Goal: Information Seeking & Learning: Learn about a topic

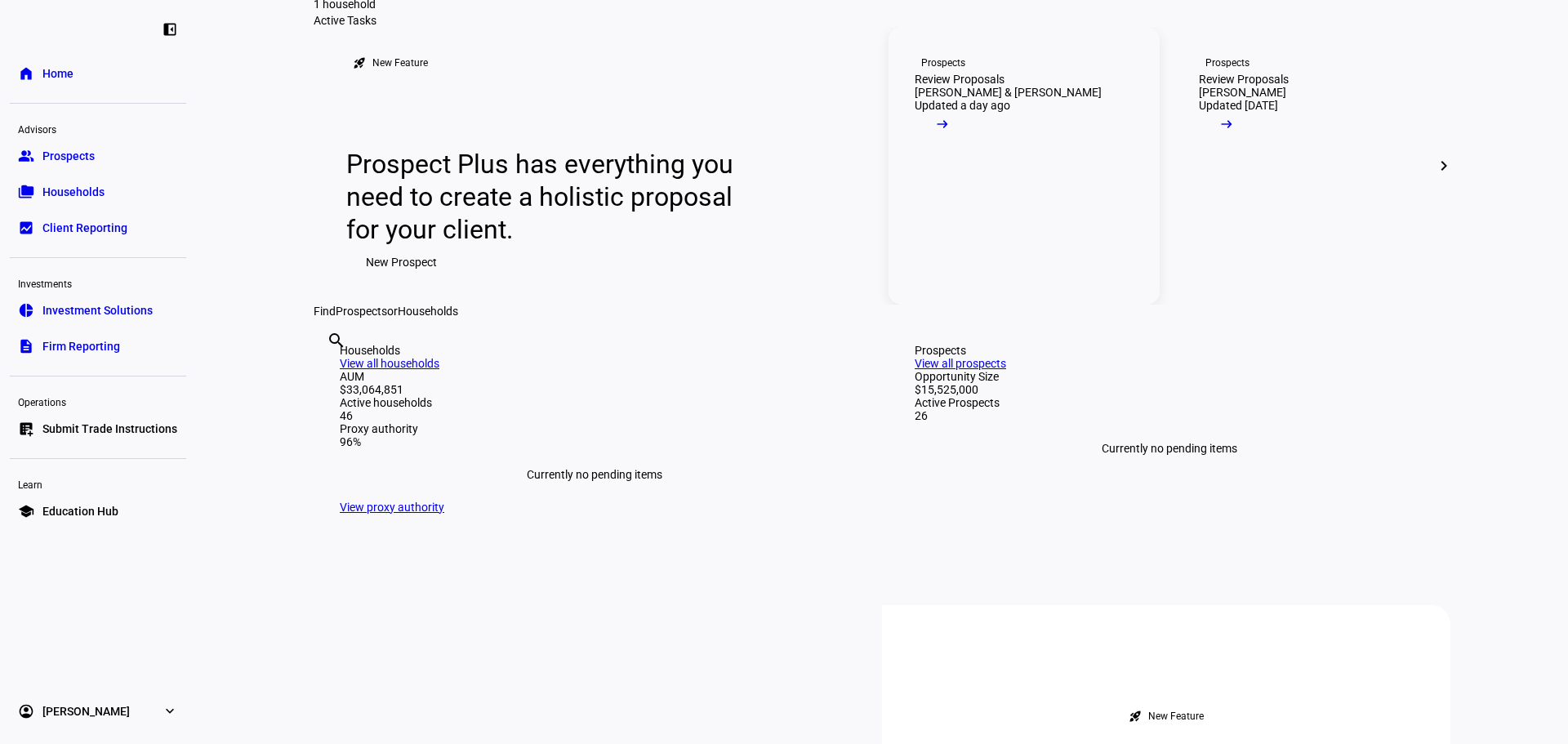
scroll to position [245, 0]
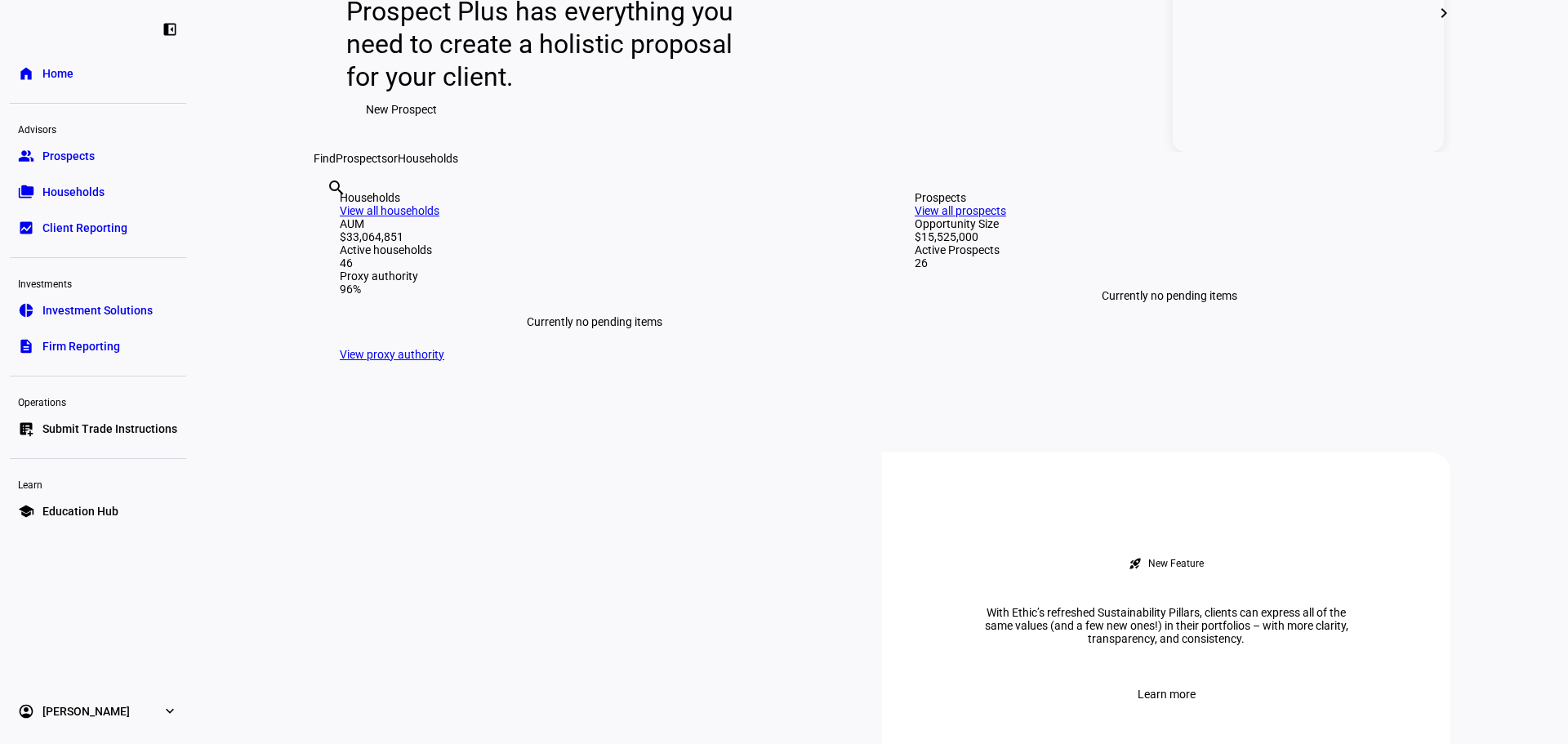
click at [1289, 129] on link "Prospects Review Proposals [PERSON_NAME] Updated [DATE] arrow_right_alt" at bounding box center [1308, 13] width 272 height 277
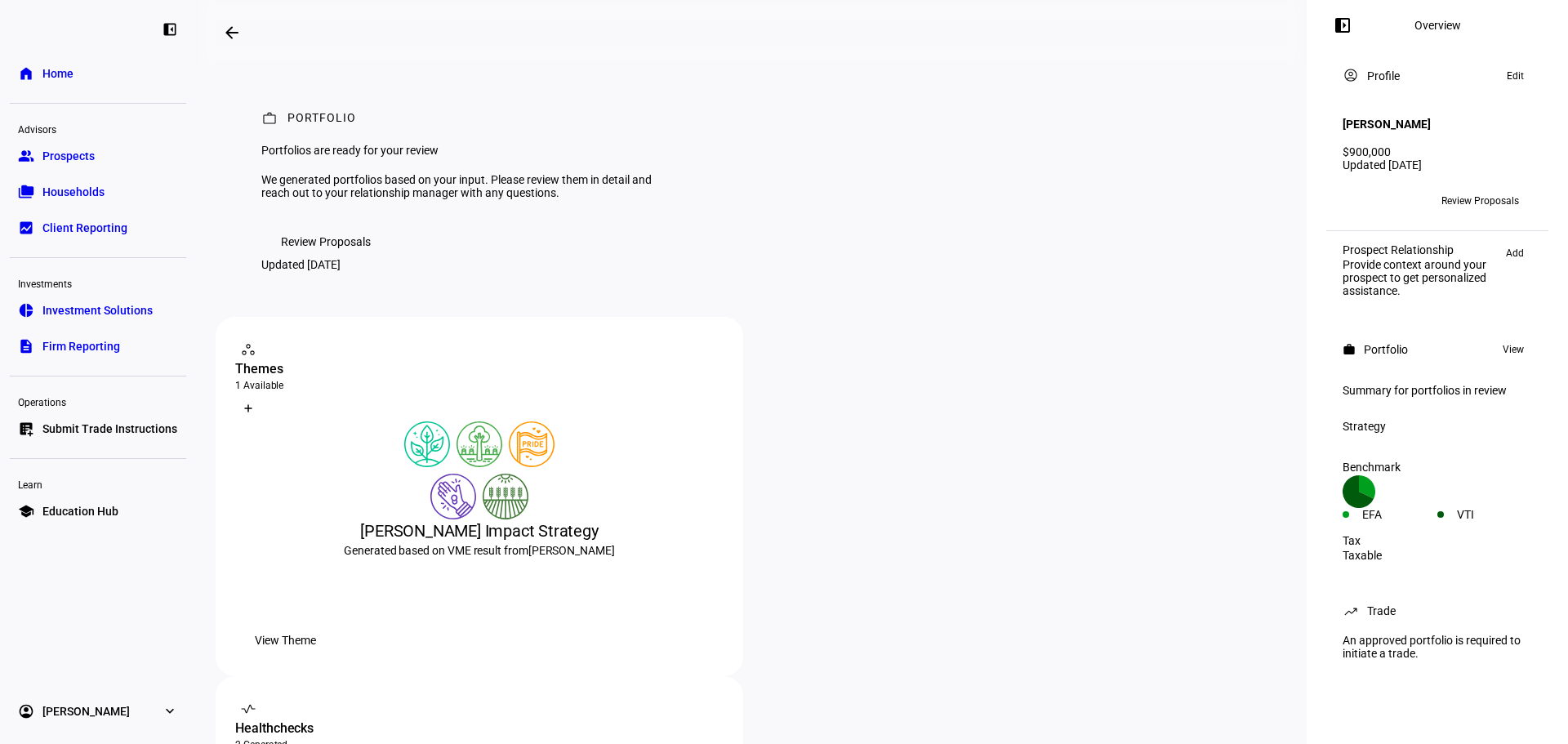
scroll to position [82, 0]
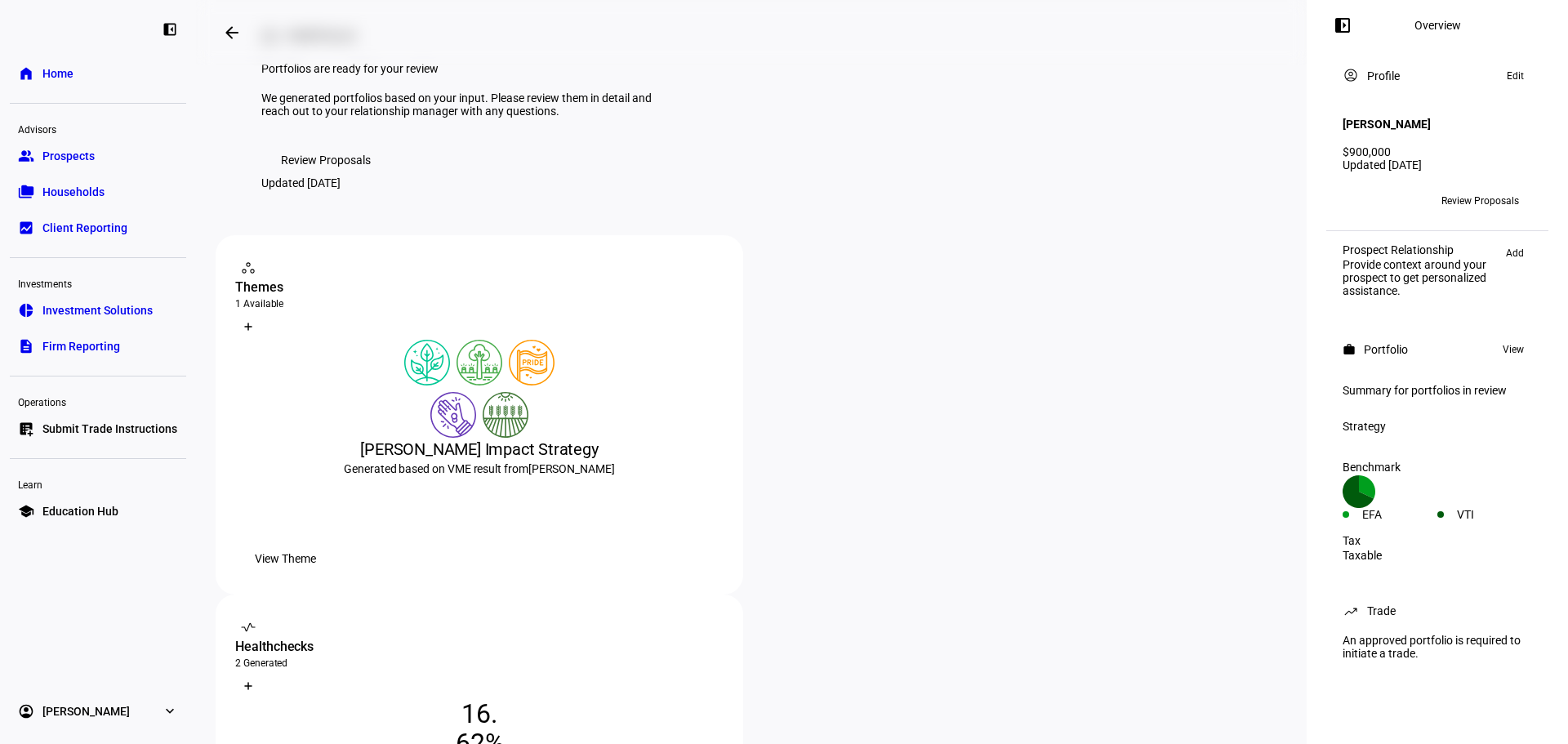
click at [380, 177] on span at bounding box center [326, 160] width 130 height 33
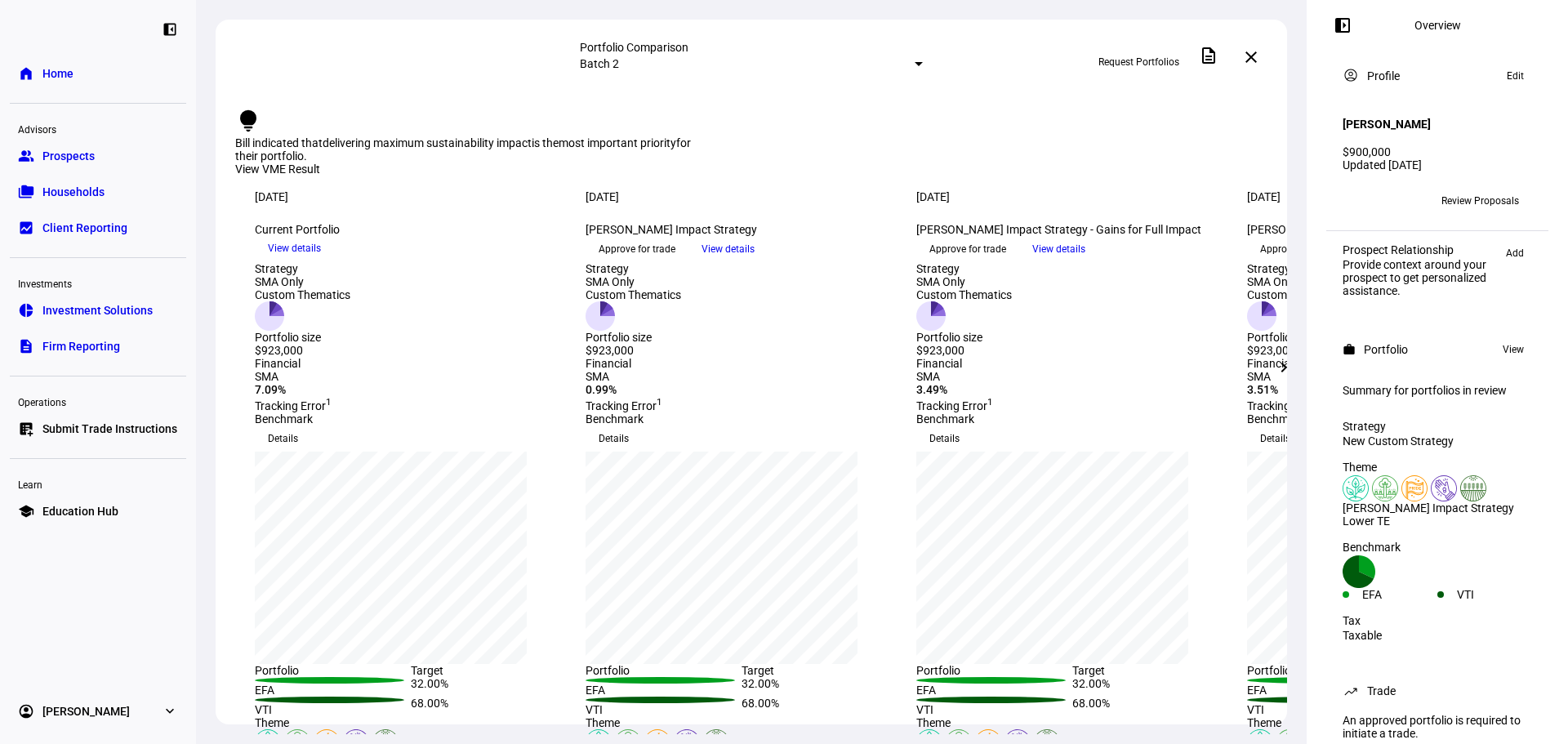
click at [755, 261] on span "View details" at bounding box center [728, 248] width 53 height 24
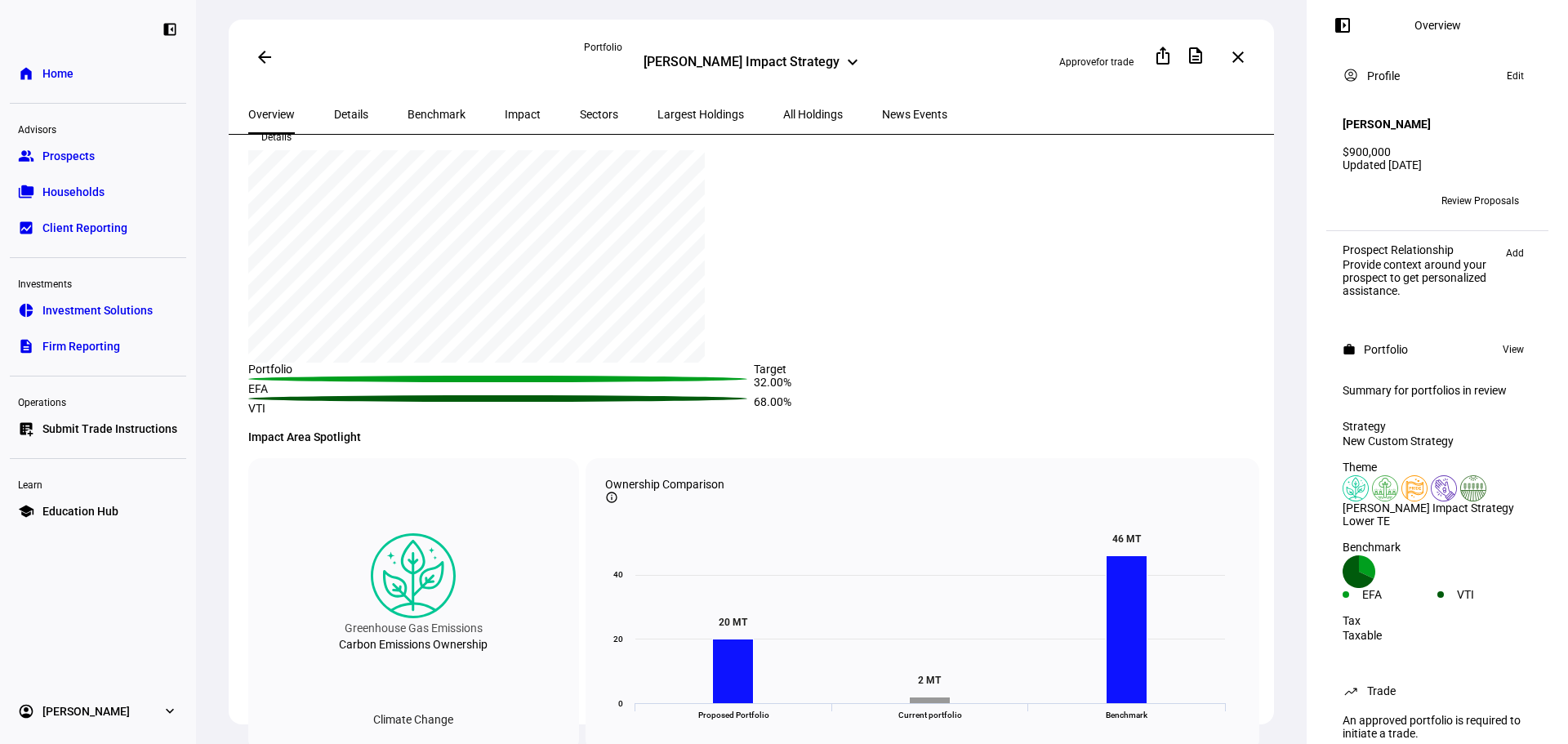
scroll to position [327, 0]
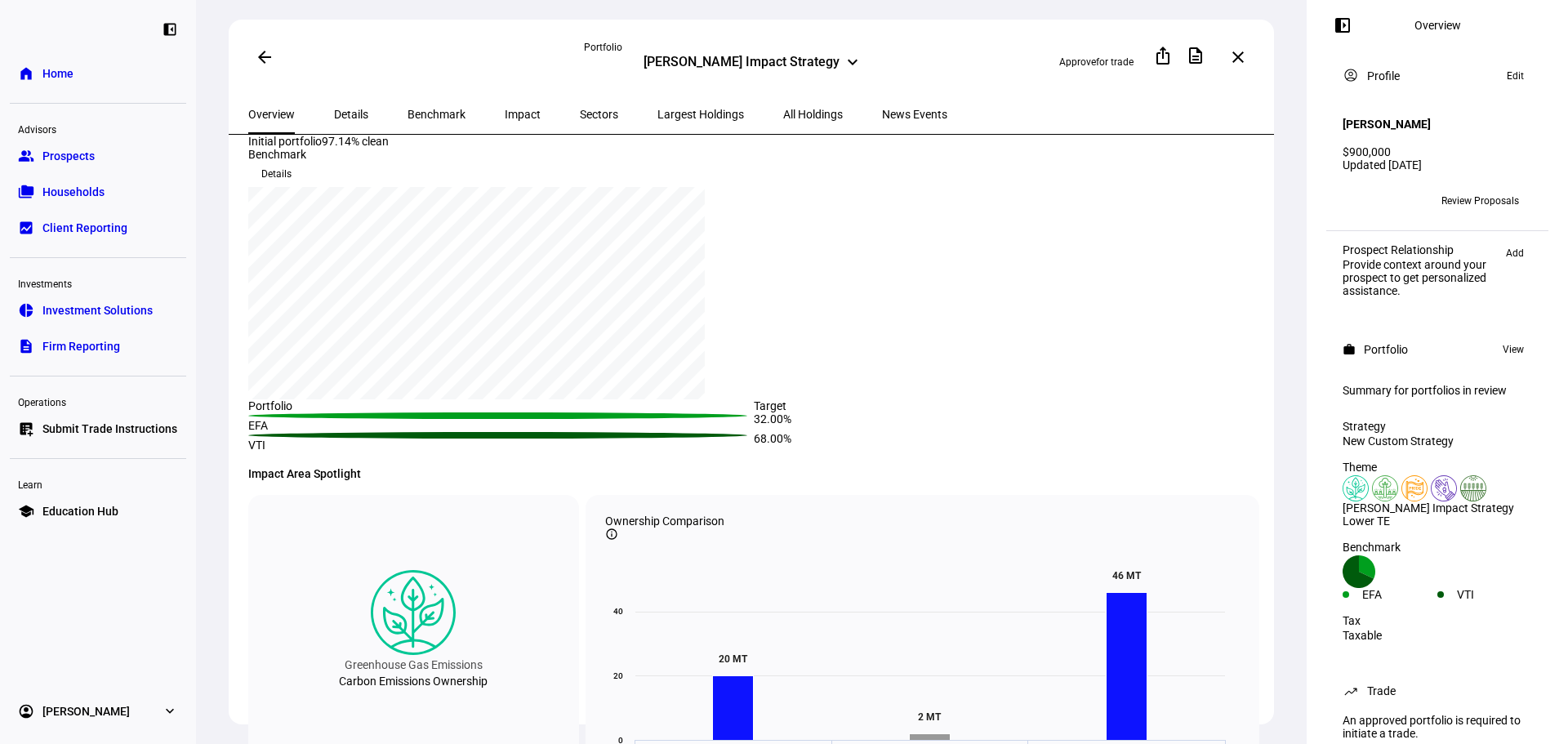
click at [412, 108] on span "Benchmark" at bounding box center [437, 114] width 58 height 12
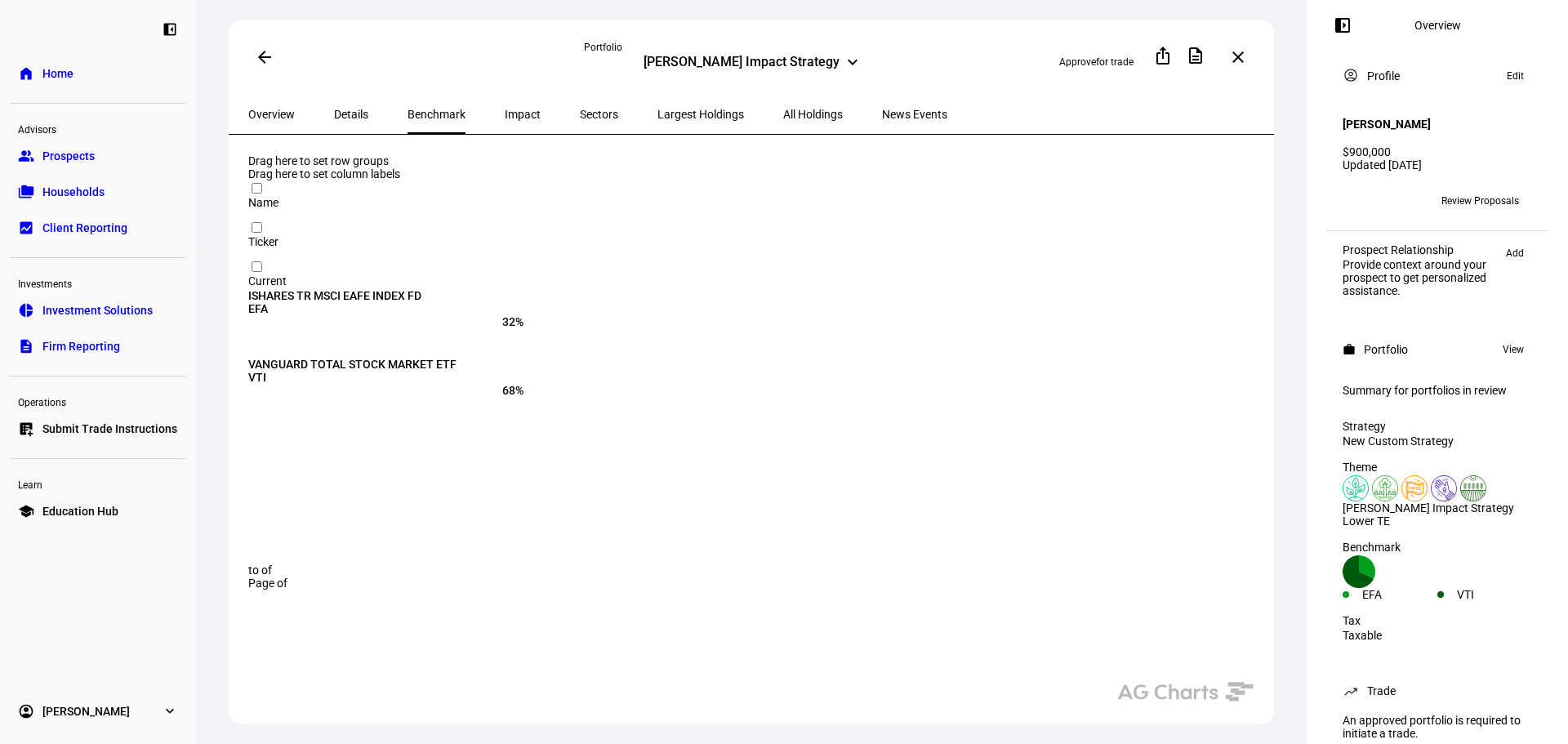
click at [351, 108] on span "Details" at bounding box center [351, 114] width 34 height 12
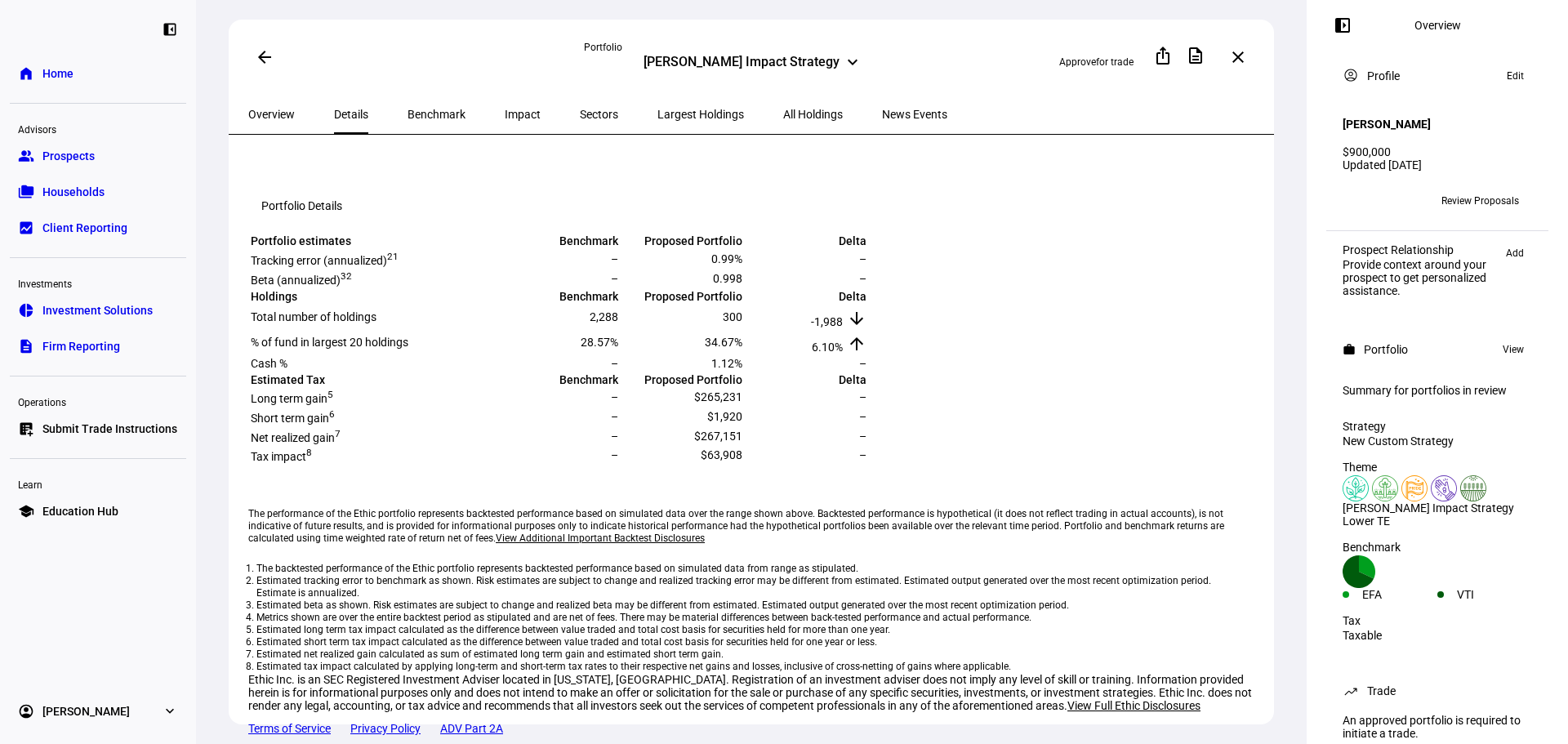
scroll to position [546, 0]
click at [580, 109] on span "Sectors" at bounding box center [599, 114] width 39 height 12
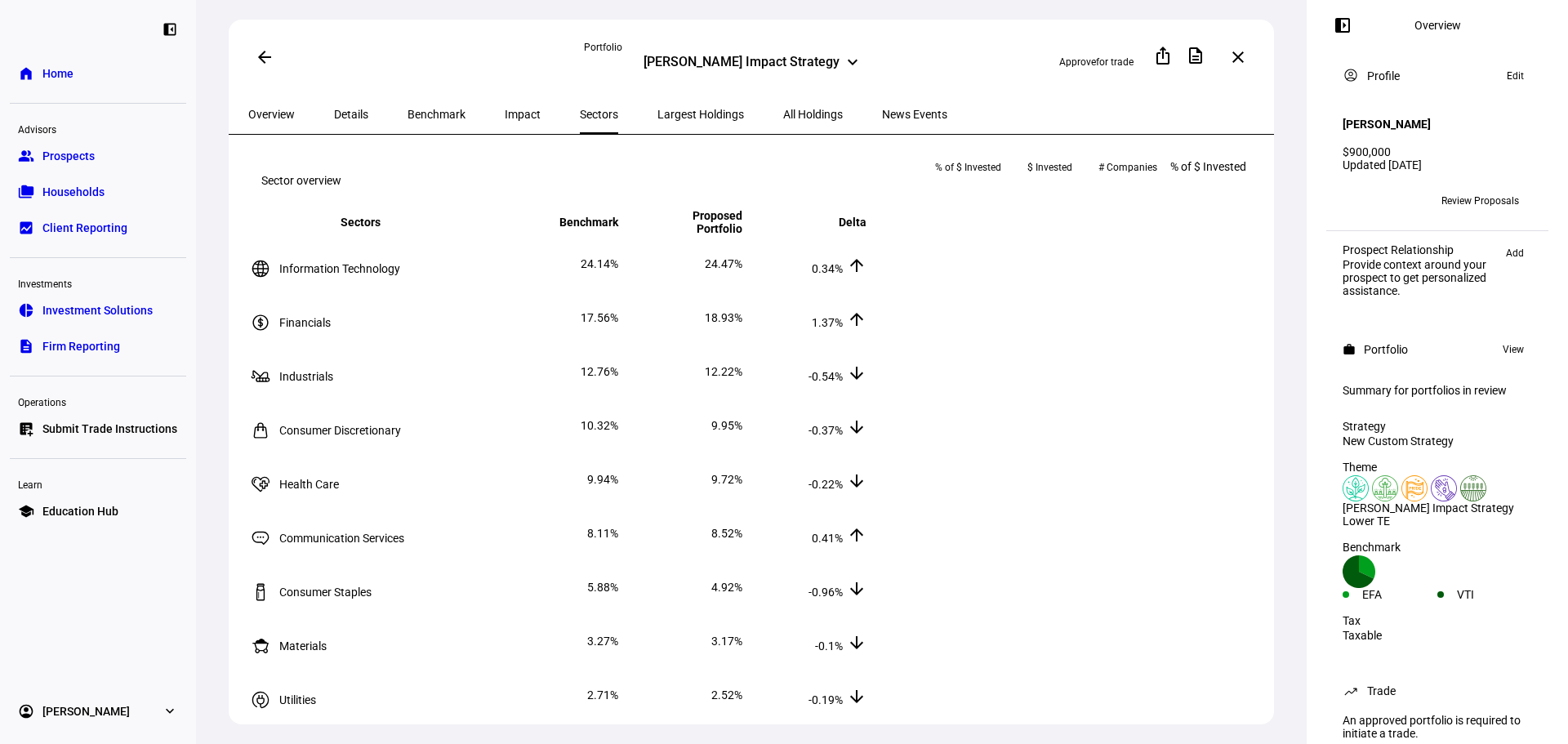
click at [657, 119] on span "Largest Holdings" at bounding box center [701, 114] width 87 height 40
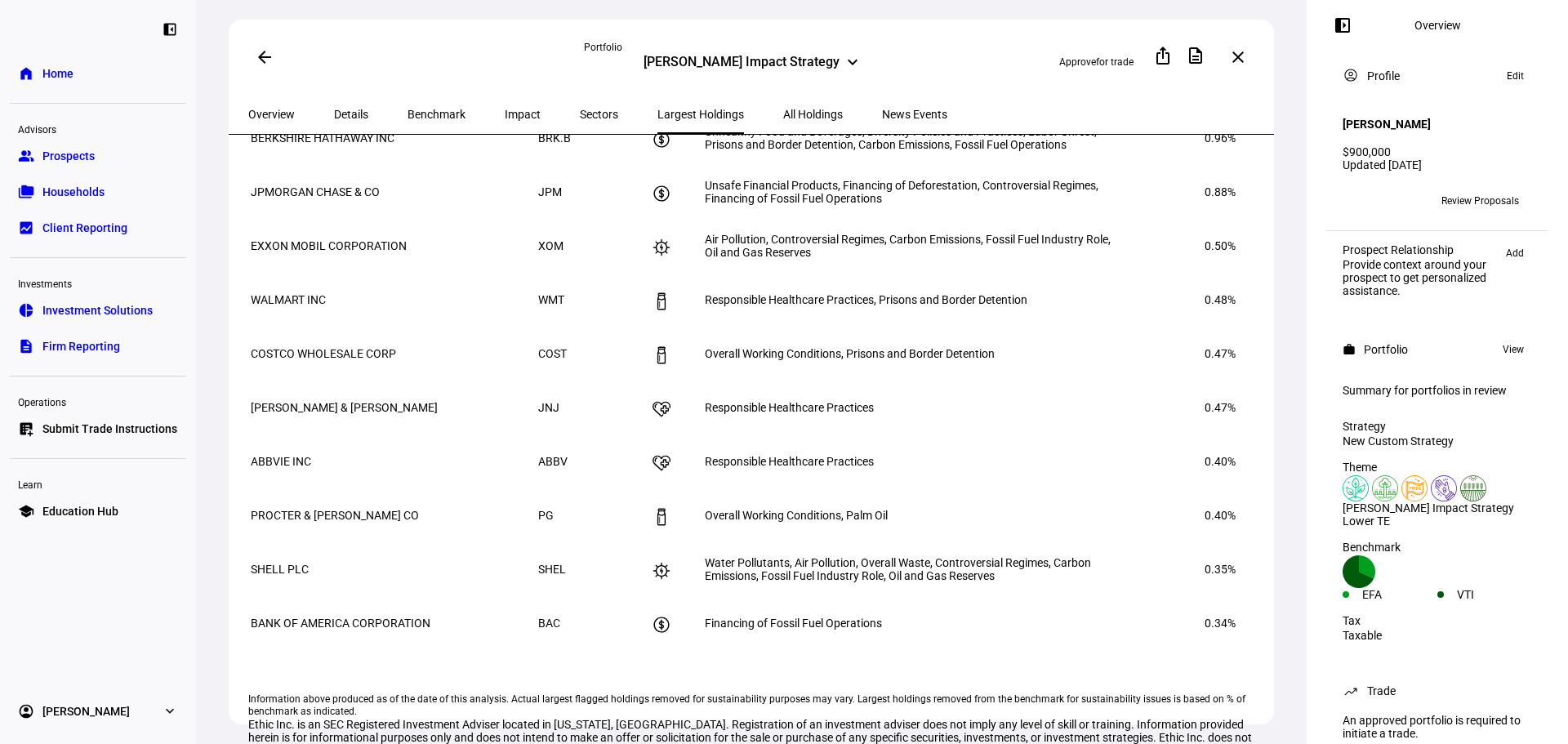
scroll to position [816, 0]
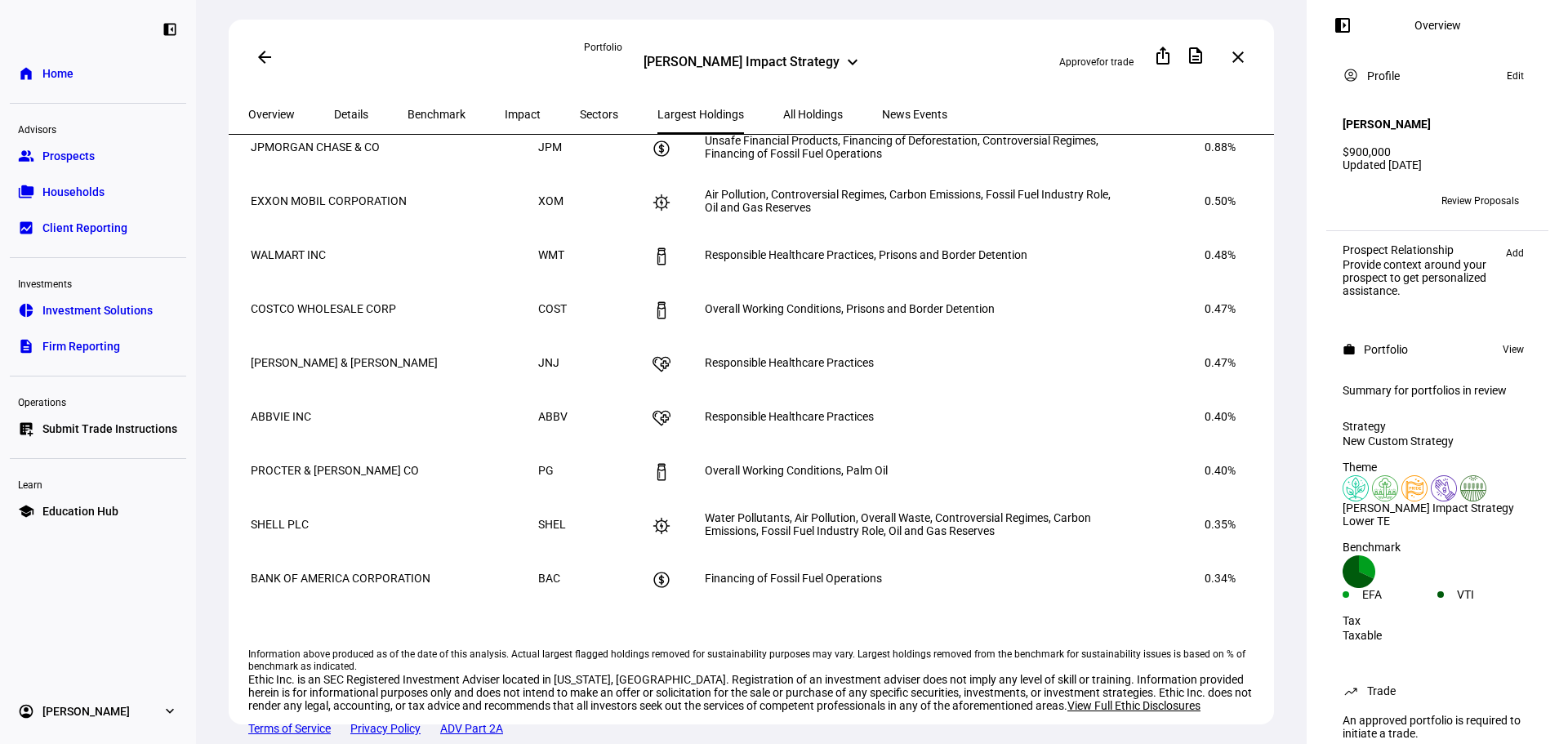
click at [783, 119] on span "All Holdings" at bounding box center [813, 114] width 60 height 40
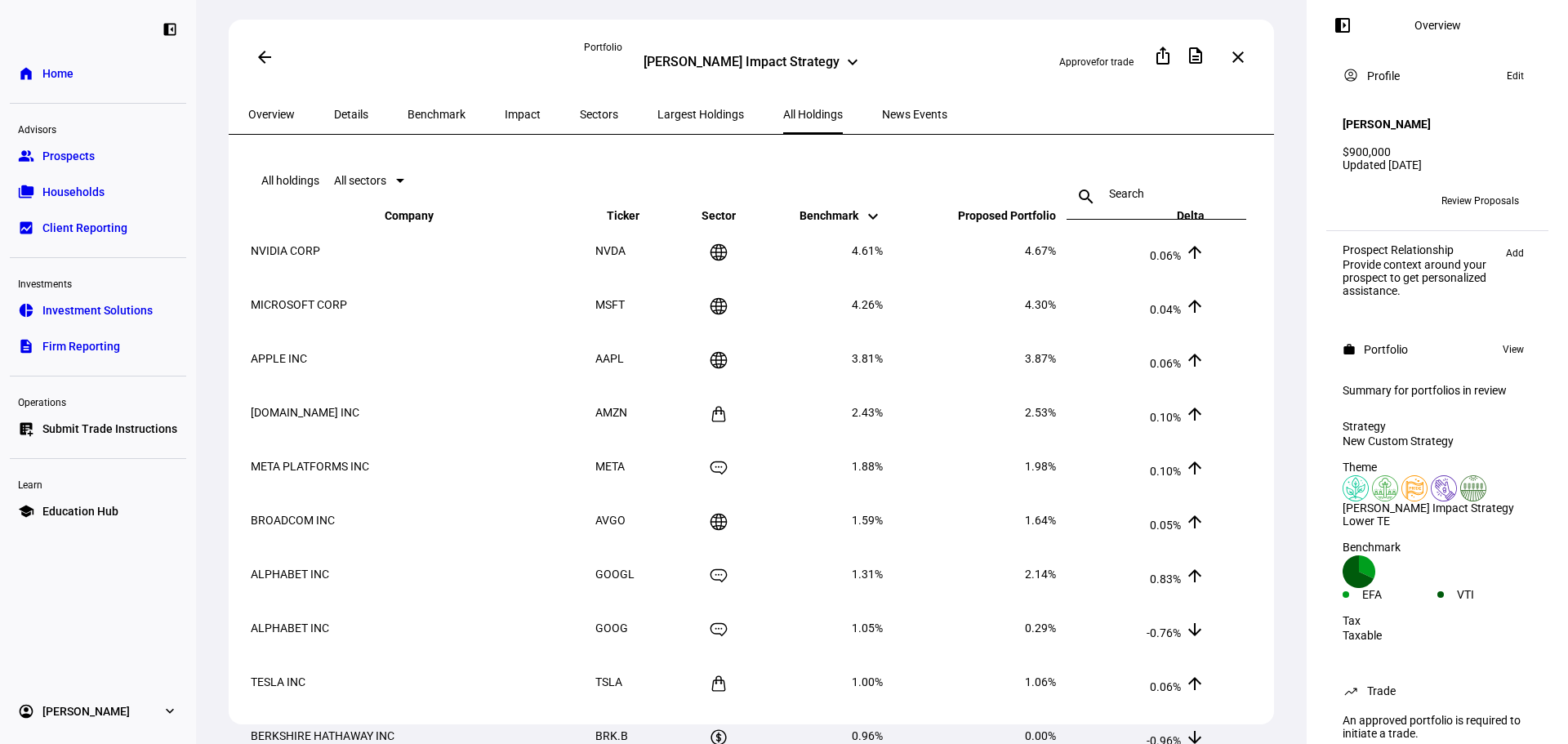
click at [657, 102] on span "Largest Holdings" at bounding box center [701, 114] width 87 height 40
